Goal: Task Accomplishment & Management: Manage account settings

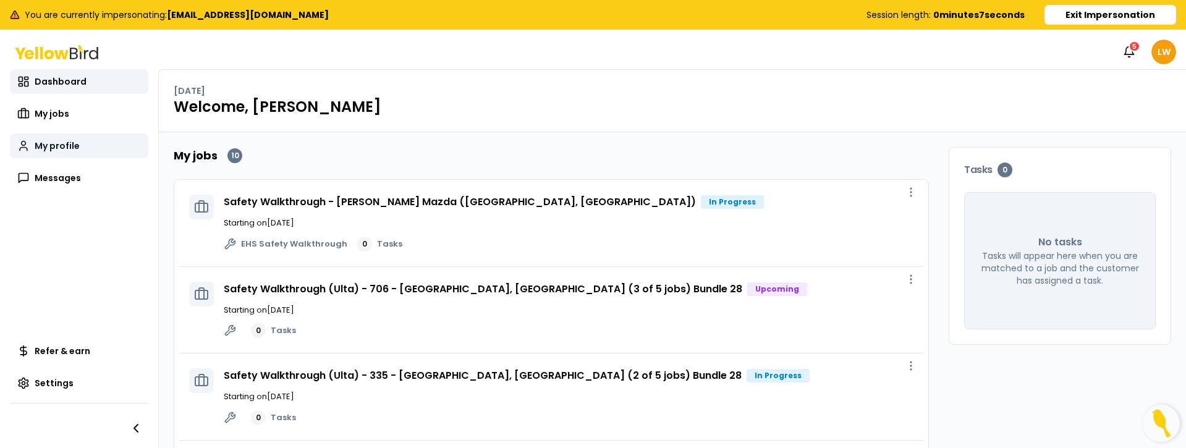
click at [28, 153] on link "My profile" at bounding box center [79, 146] width 138 height 25
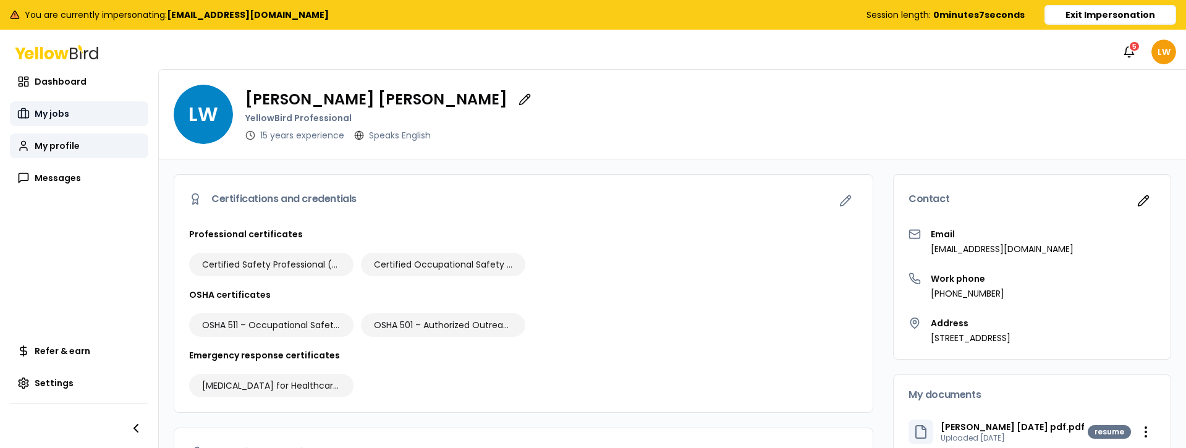
click at [36, 106] on link "My jobs" at bounding box center [79, 113] width 138 height 25
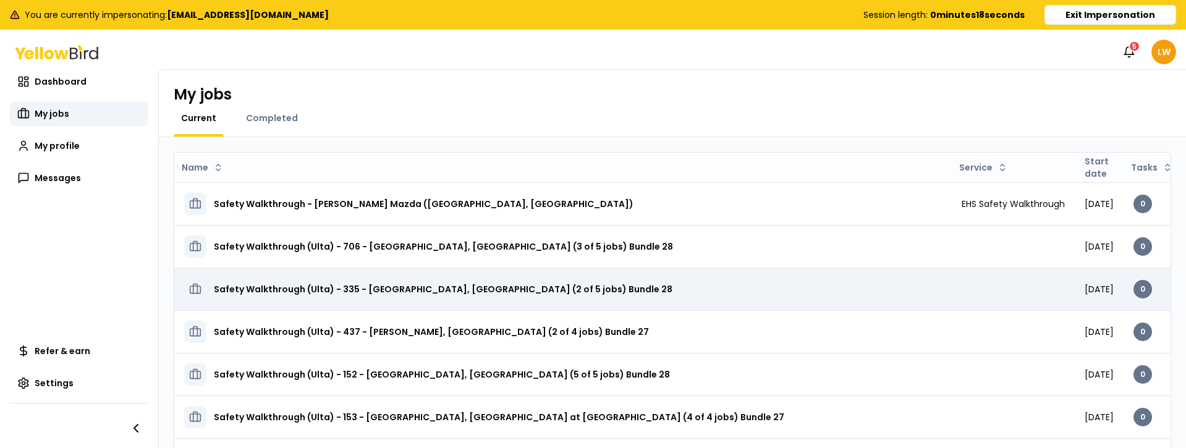
click at [608, 291] on div "Safety Walkthrough (Ulta) - 335 - [GEOGRAPHIC_DATA], [GEOGRAPHIC_DATA] (2 of 5 …" at bounding box center [563, 289] width 758 height 22
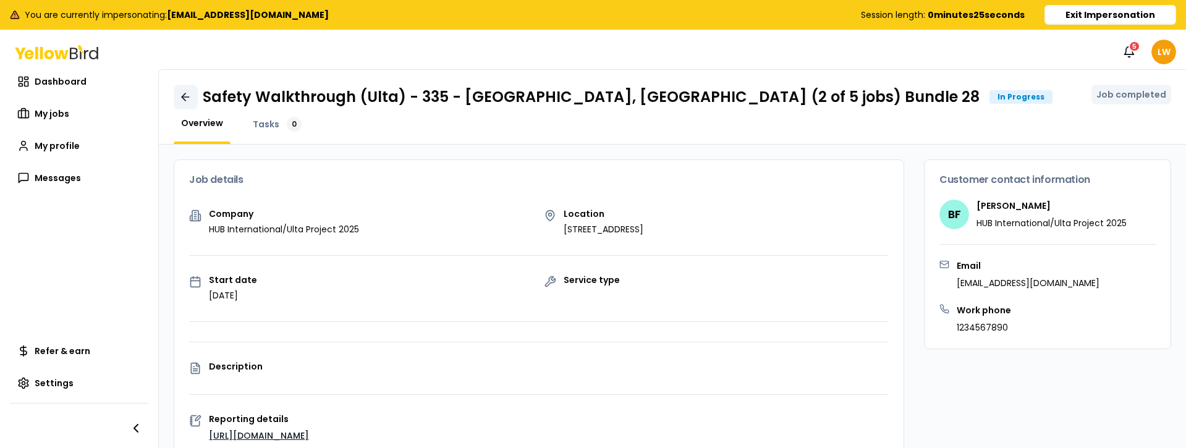
click at [182, 98] on icon at bounding box center [184, 96] width 4 height 7
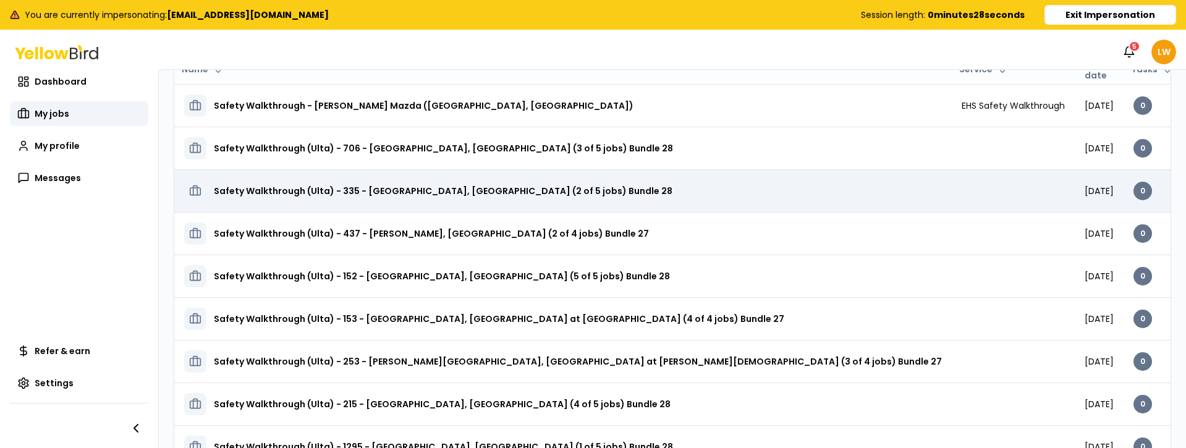
scroll to position [185, 0]
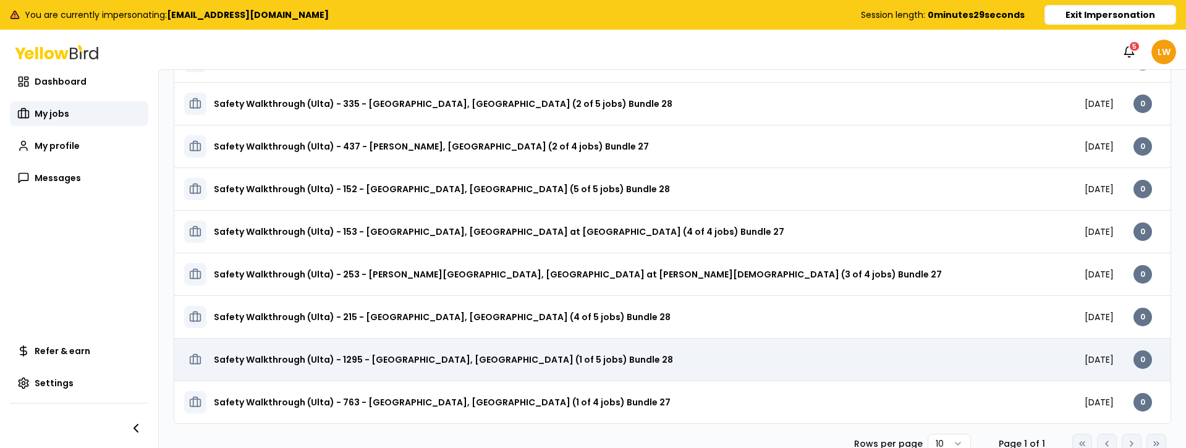
click at [952, 370] on td at bounding box center [1013, 359] width 123 height 43
